Goal: Navigation & Orientation: Find specific page/section

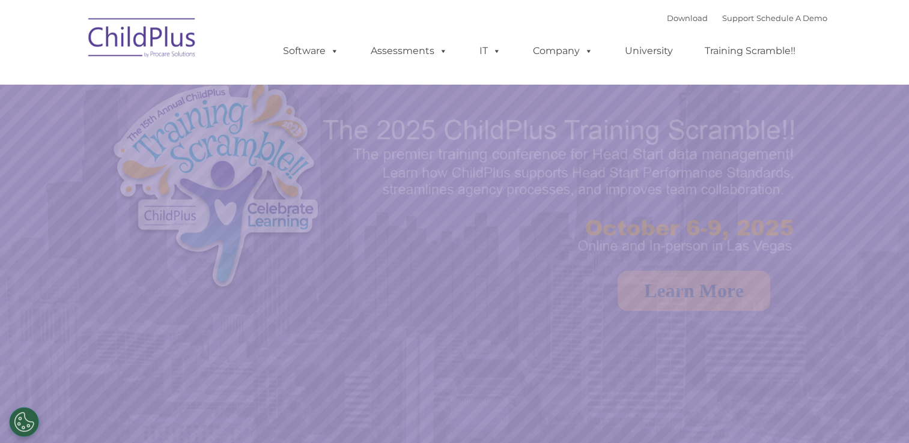
select select "MEDIUM"
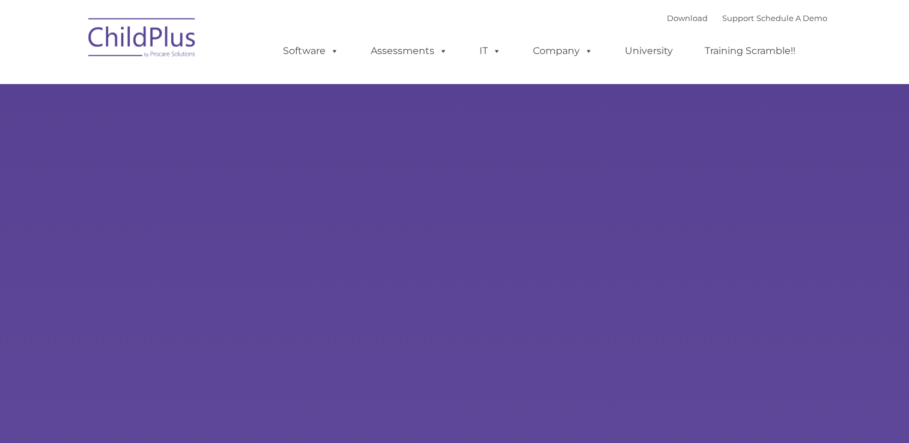
type input ""
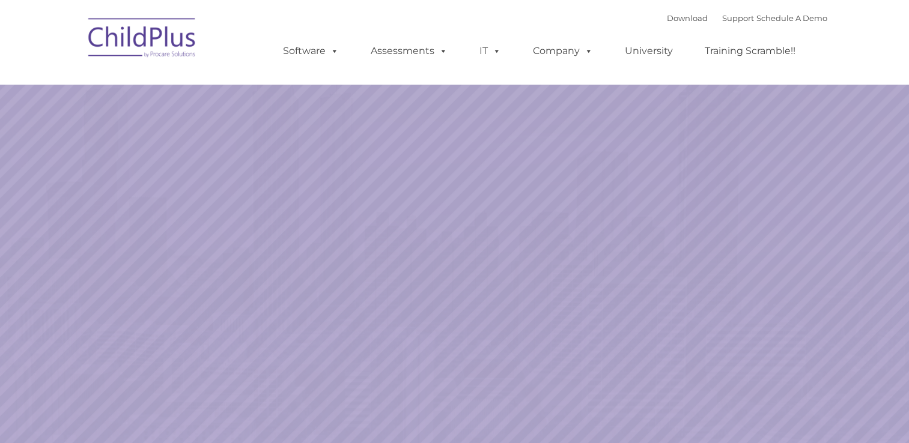
select select "MEDIUM"
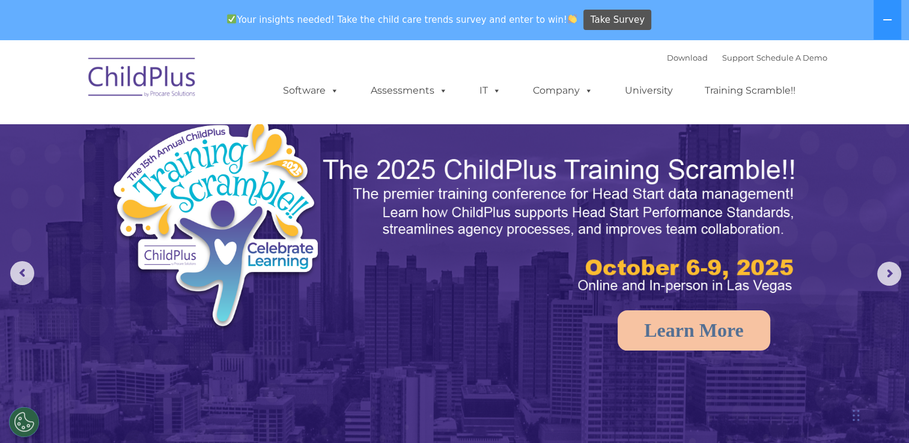
drag, startPoint x: 907, startPoint y: 85, endPoint x: 913, endPoint y: 204, distance: 119.1
